Goal: Information Seeking & Learning: Learn about a topic

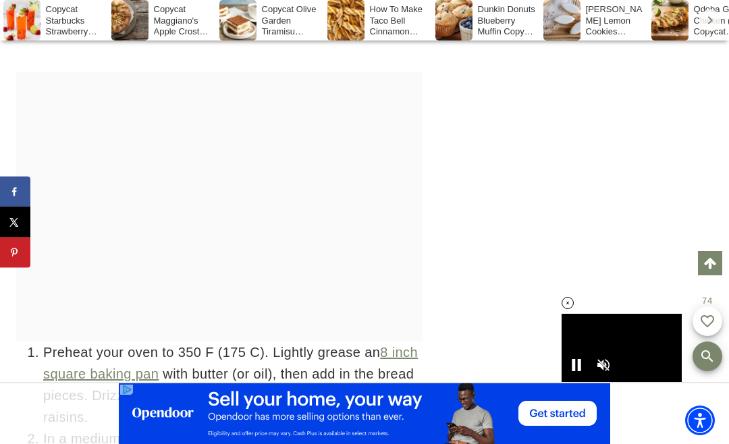
click at [574, 298] on div at bounding box center [568, 303] width 53 height 53
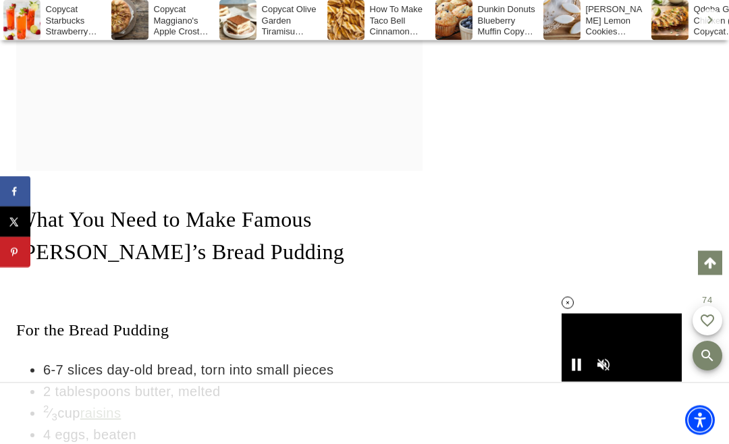
scroll to position [2688, 0]
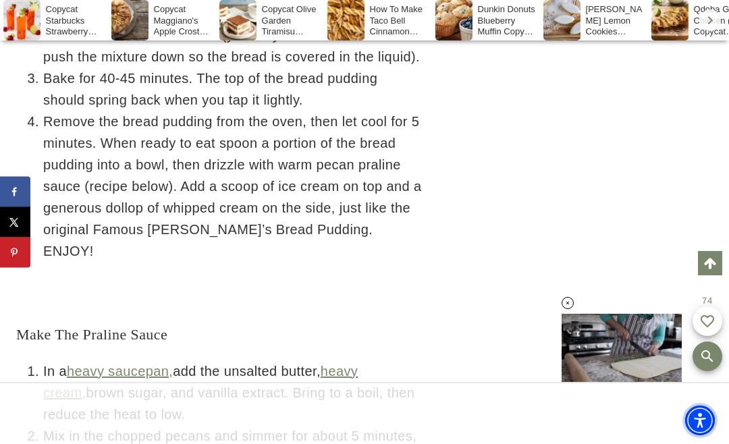
scroll to position [4287, 0]
